Goal: Check status: Check status

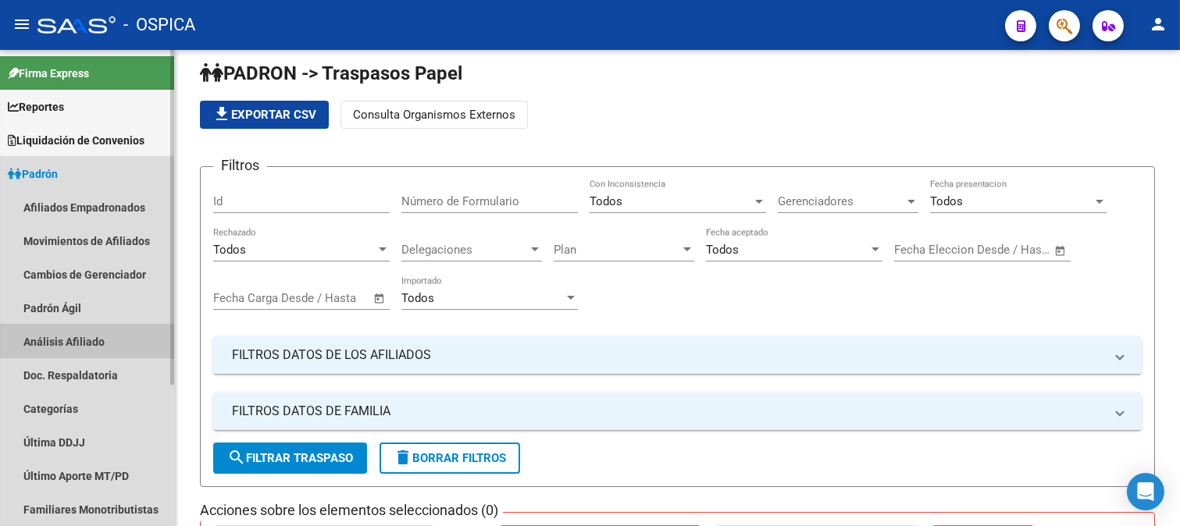
click at [87, 338] on link "Análisis Afiliado" at bounding box center [87, 342] width 174 height 34
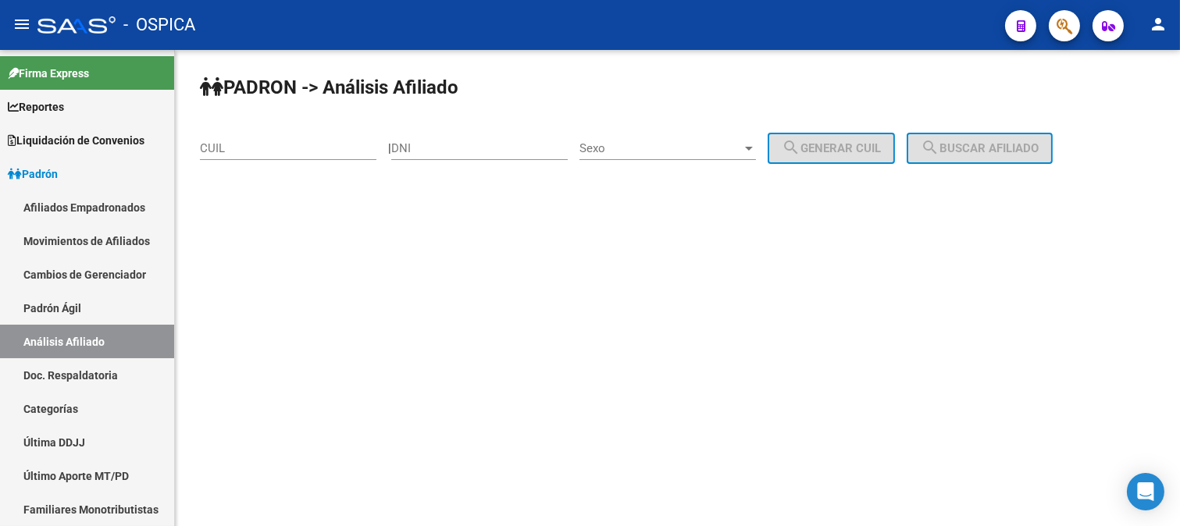
click at [240, 147] on input "CUIL" at bounding box center [288, 148] width 177 height 14
paste input "27-22801369-8"
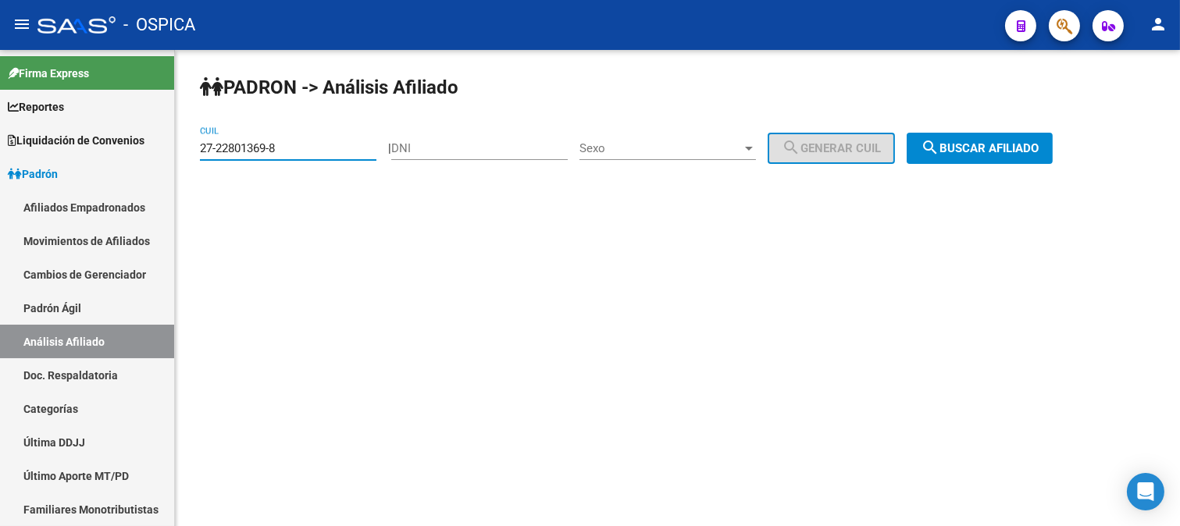
type input "27-22801369-8"
click at [1017, 148] on span "search Buscar afiliado" at bounding box center [980, 148] width 118 height 14
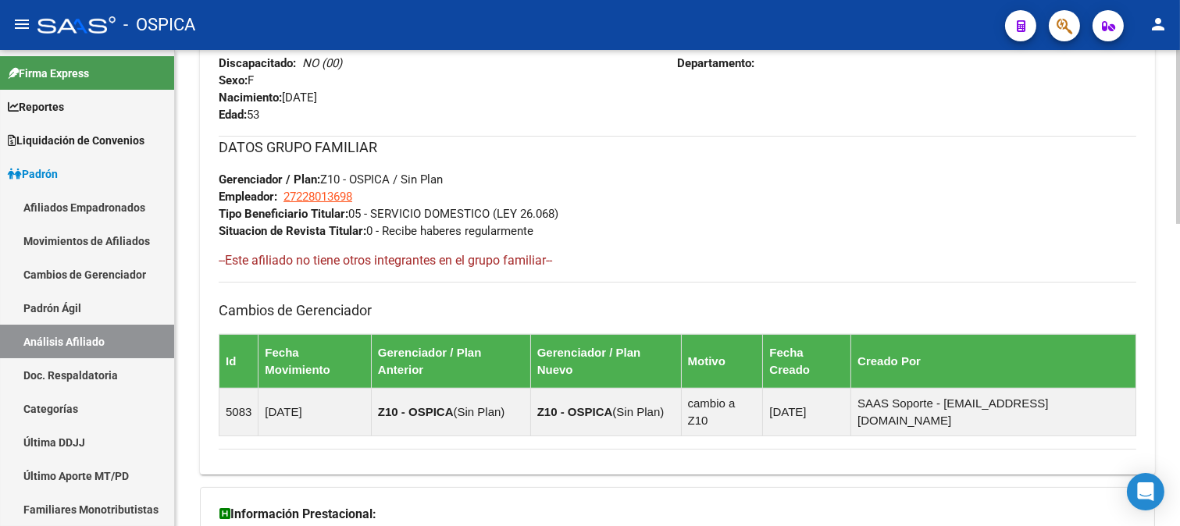
scroll to position [824, 0]
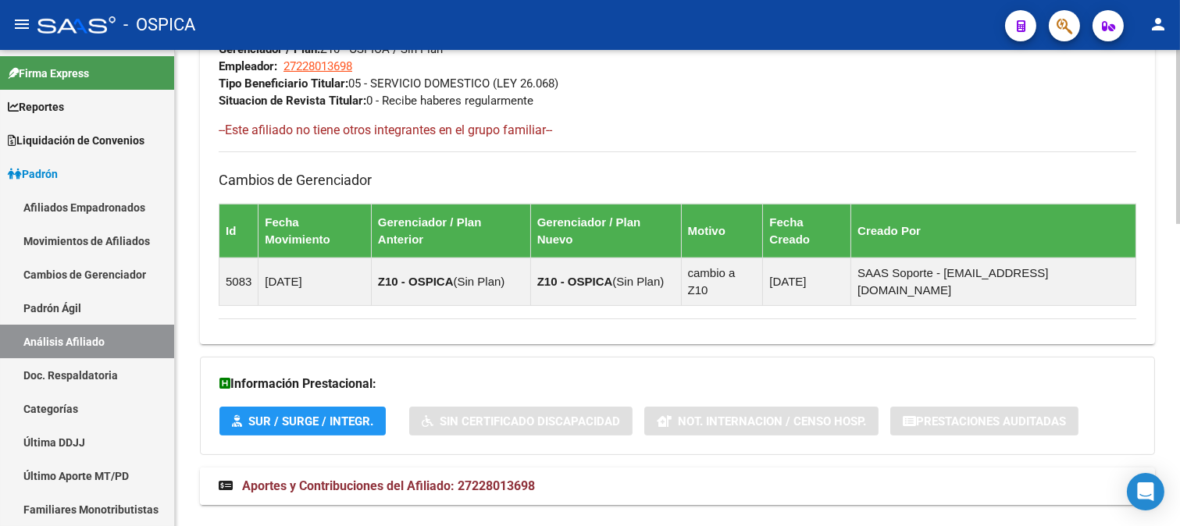
click at [719, 478] on mat-panel-title "Aportes y Contribuciones del Afiliado: 27228013698" at bounding box center [668, 486] width 899 height 17
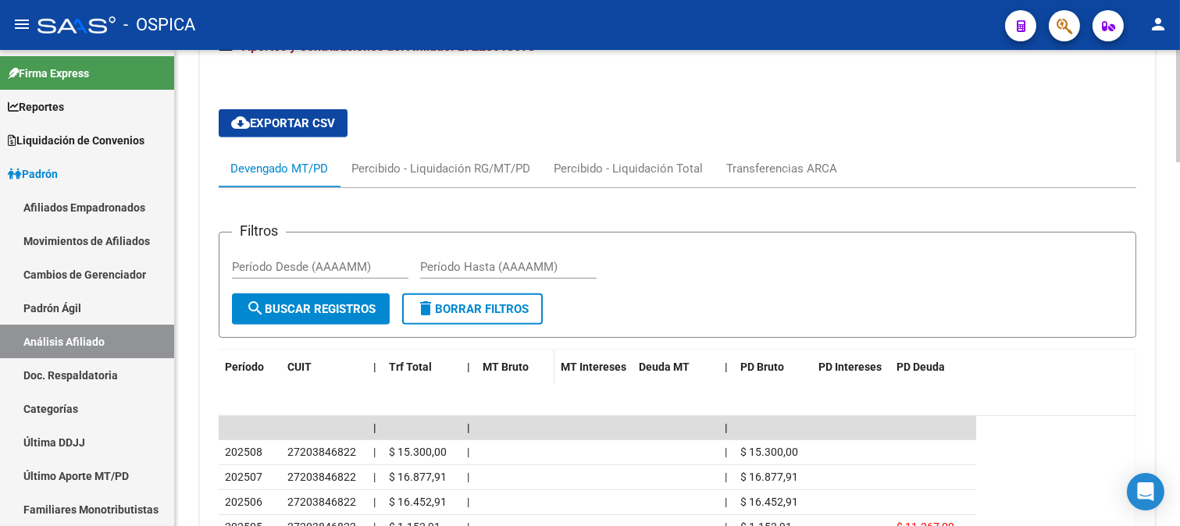
scroll to position [1172, 0]
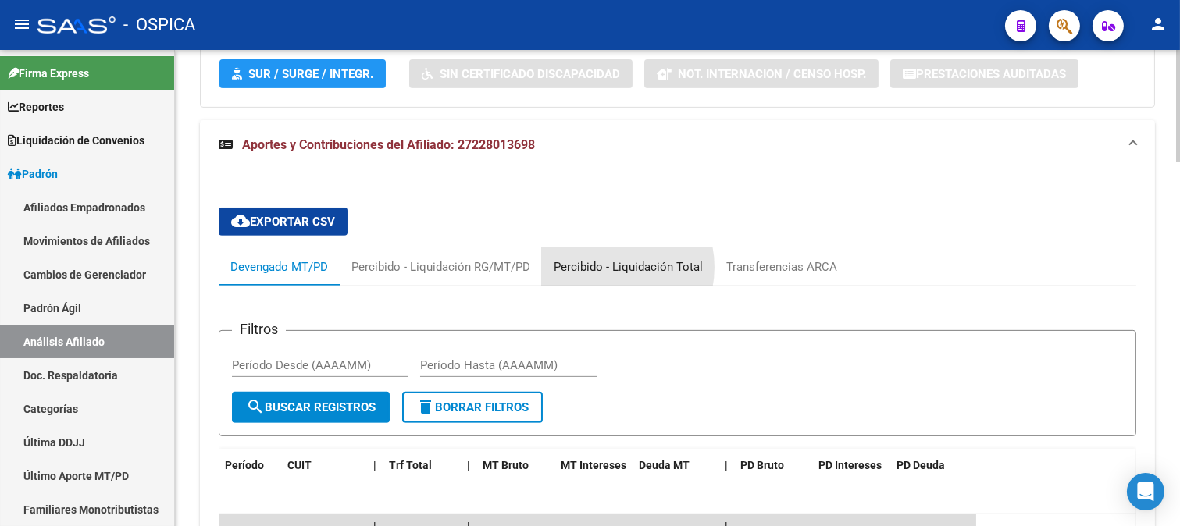
click at [604, 259] on div "Percibido - Liquidación Total" at bounding box center [628, 267] width 149 height 17
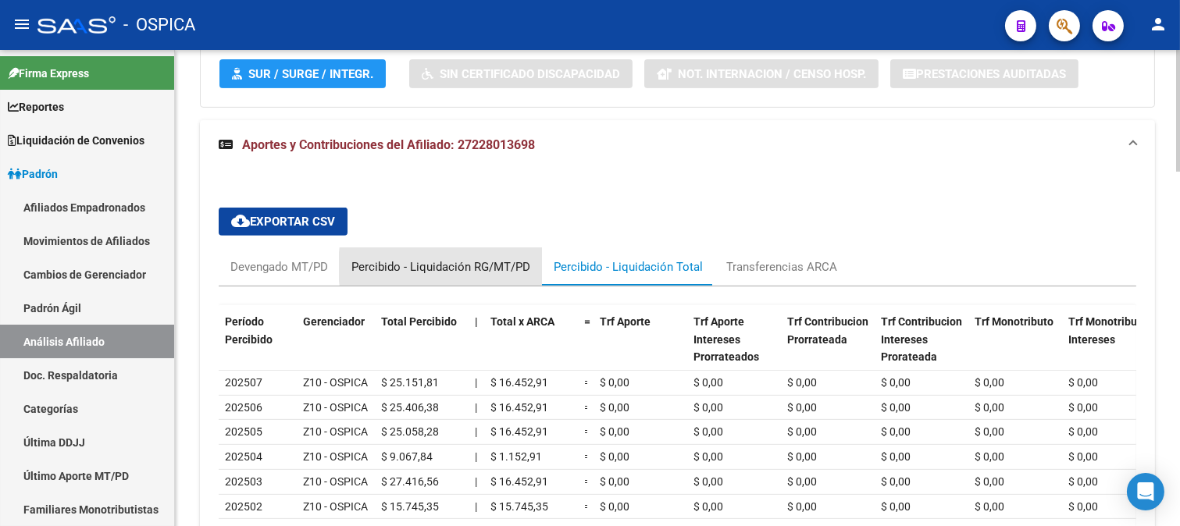
click at [486, 259] on div "Percibido - Liquidación RG/MT/PD" at bounding box center [440, 267] width 179 height 17
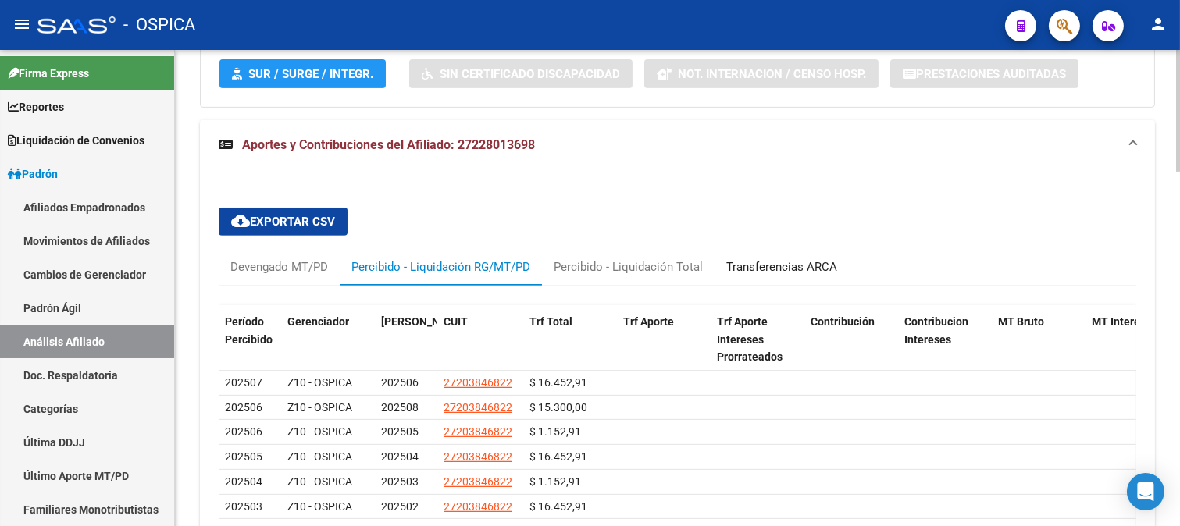
click at [785, 248] on div "Transferencias ARCA" at bounding box center [782, 266] width 134 height 37
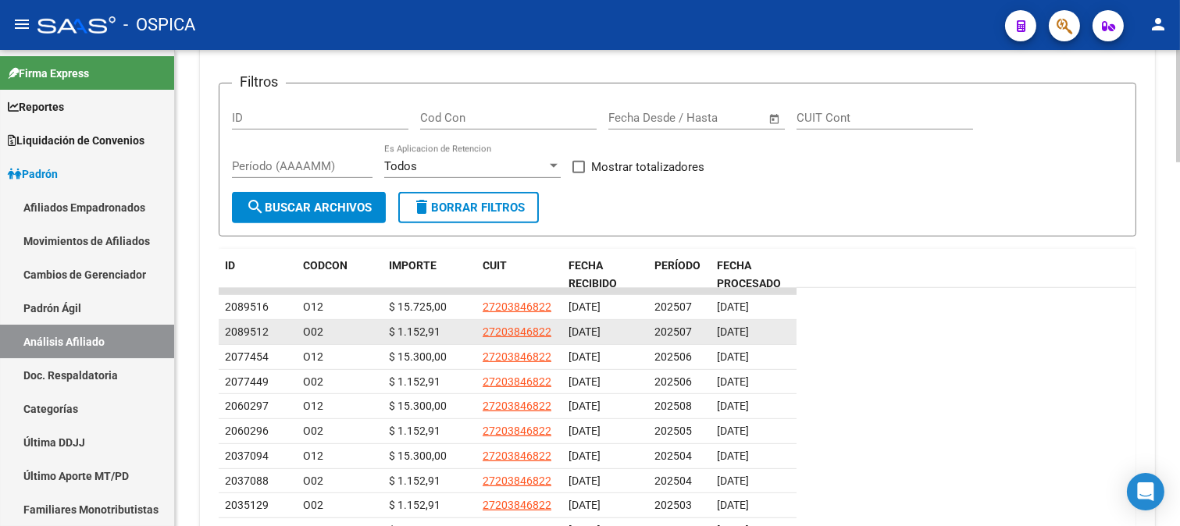
scroll to position [1518, 0]
